Goal: Transaction & Acquisition: Purchase product/service

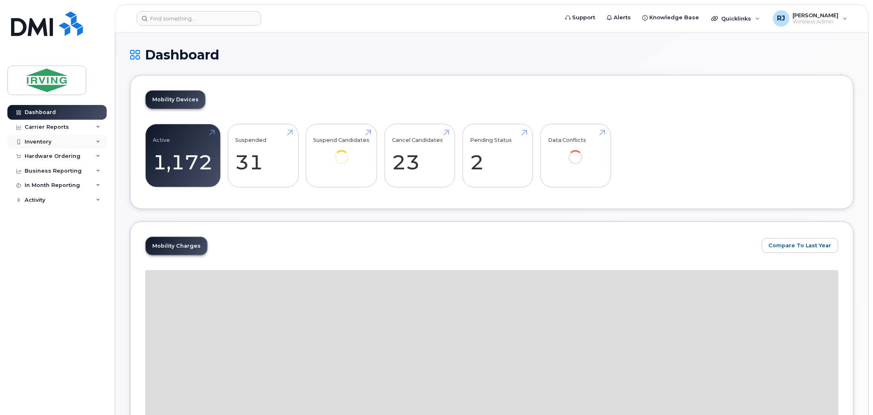
click at [59, 138] on div "Inventory" at bounding box center [56, 142] width 99 height 15
click at [71, 202] on div "Hardware Ordering" at bounding box center [53, 203] width 56 height 7
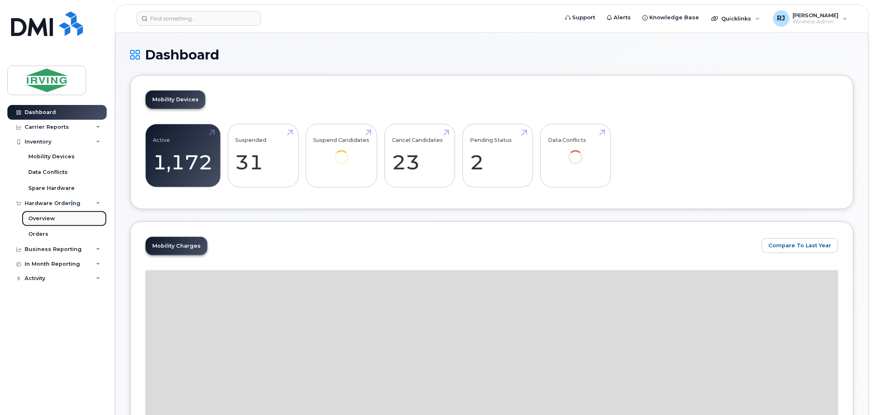
click at [59, 216] on link "Overview" at bounding box center [64, 219] width 85 height 16
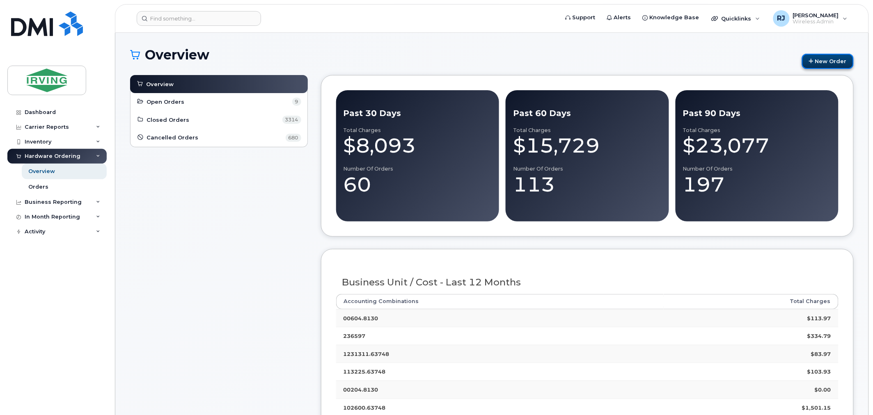
click at [818, 62] on link "New Order" at bounding box center [828, 61] width 52 height 15
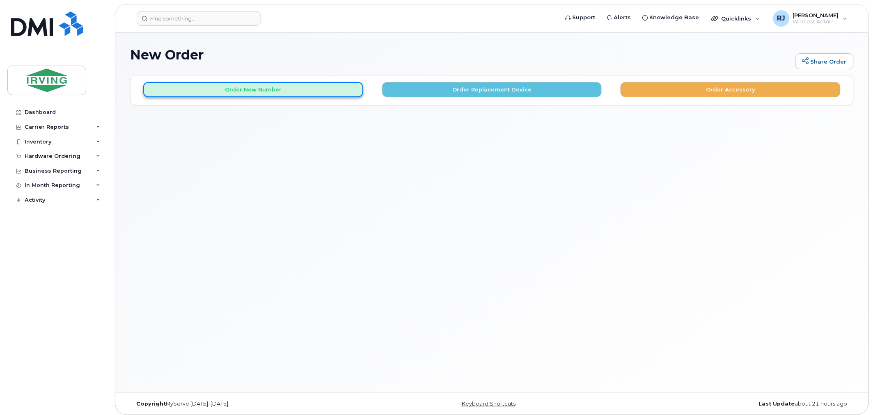
click at [304, 89] on button "Order New Number" at bounding box center [253, 89] width 220 height 15
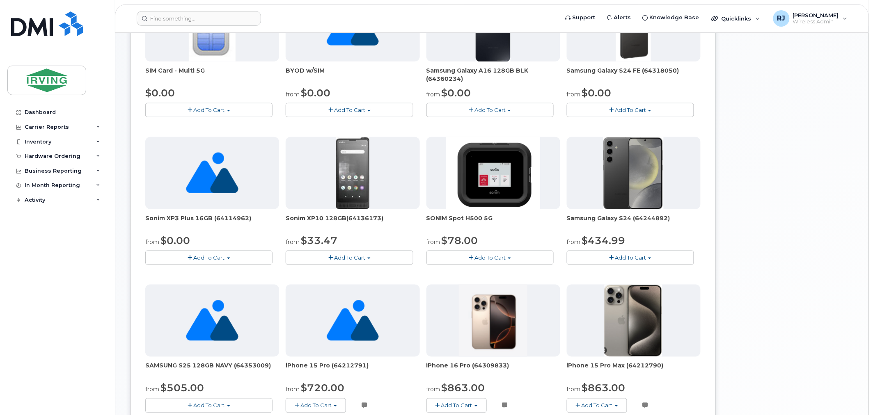
scroll to position [176, 0]
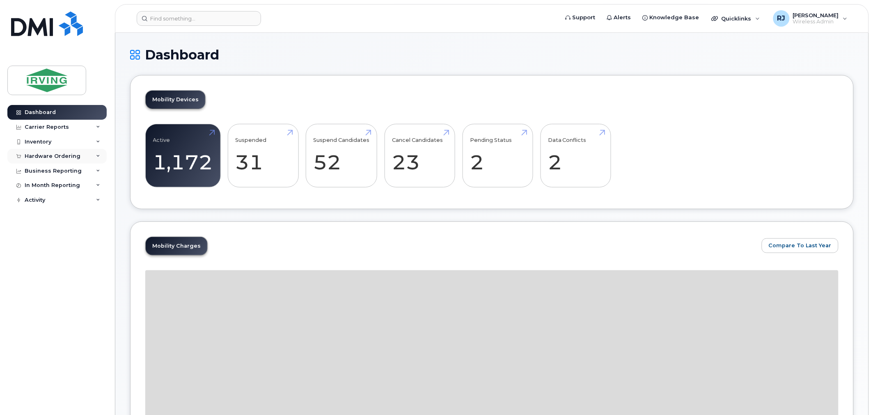
click at [67, 153] on div "Hardware Ordering" at bounding box center [56, 156] width 99 height 15
click at [56, 167] on link "Overview" at bounding box center [64, 172] width 85 height 16
click at [51, 166] on link "Overview" at bounding box center [64, 172] width 85 height 16
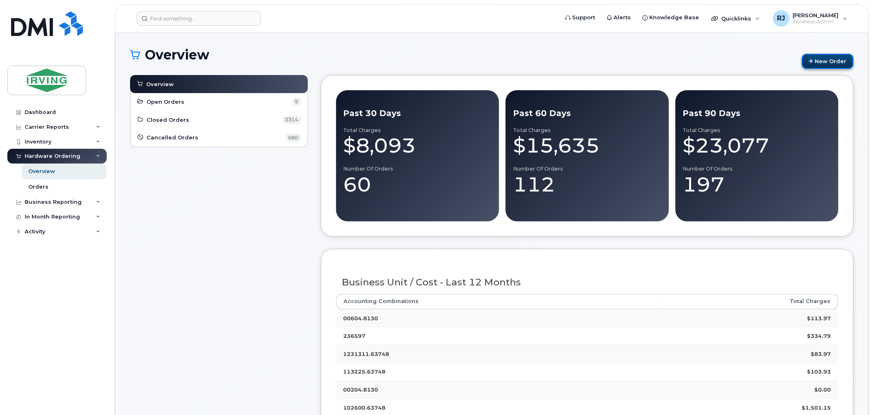
click at [834, 54] on link "New Order" at bounding box center [828, 61] width 52 height 15
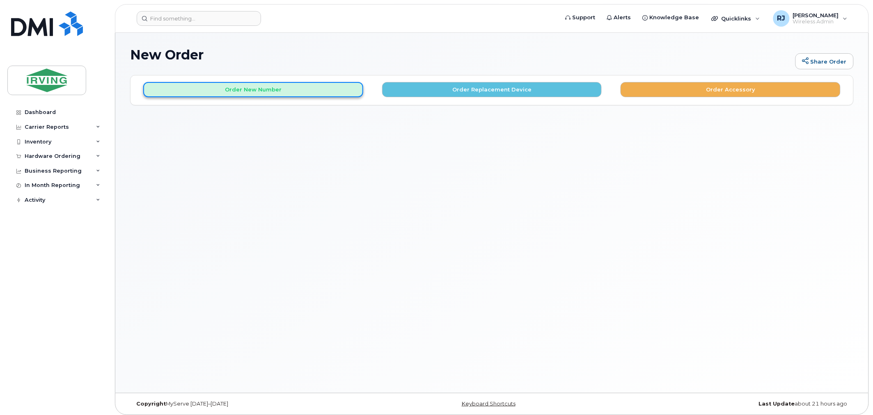
click at [255, 89] on button "Order New Number" at bounding box center [253, 89] width 220 height 15
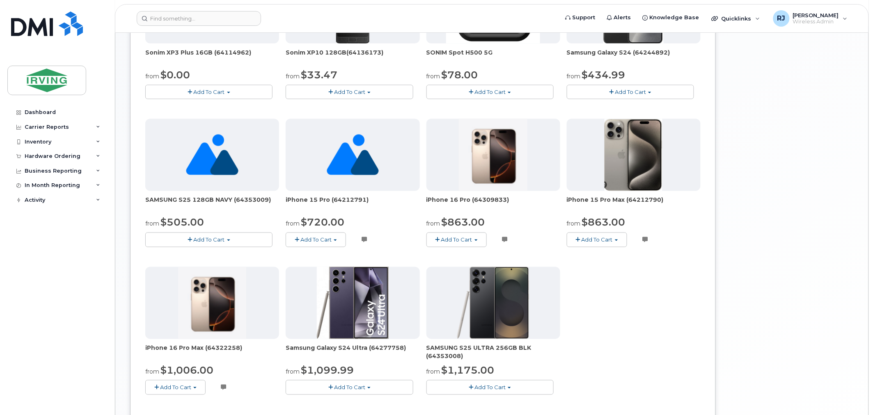
scroll to position [411, 0]
